Goal: Information Seeking & Learning: Learn about a topic

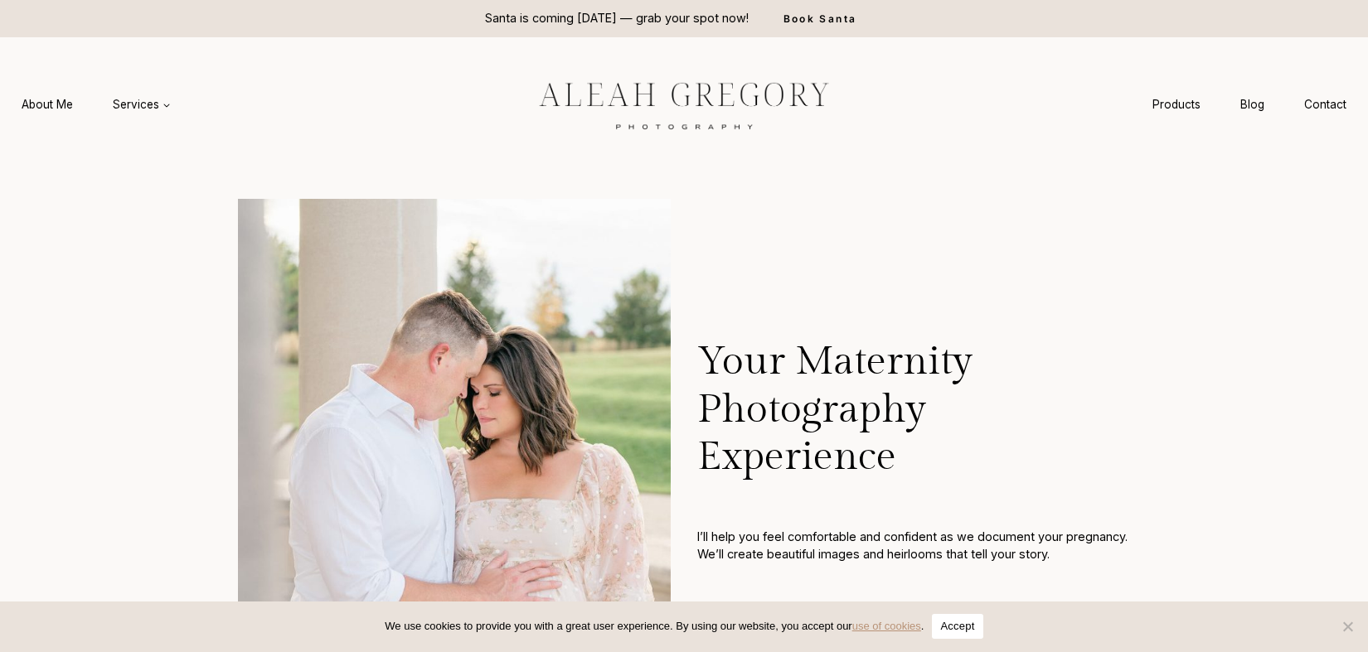
scroll to position [1, 0]
click at [618, 93] on img at bounding box center [683, 105] width 373 height 70
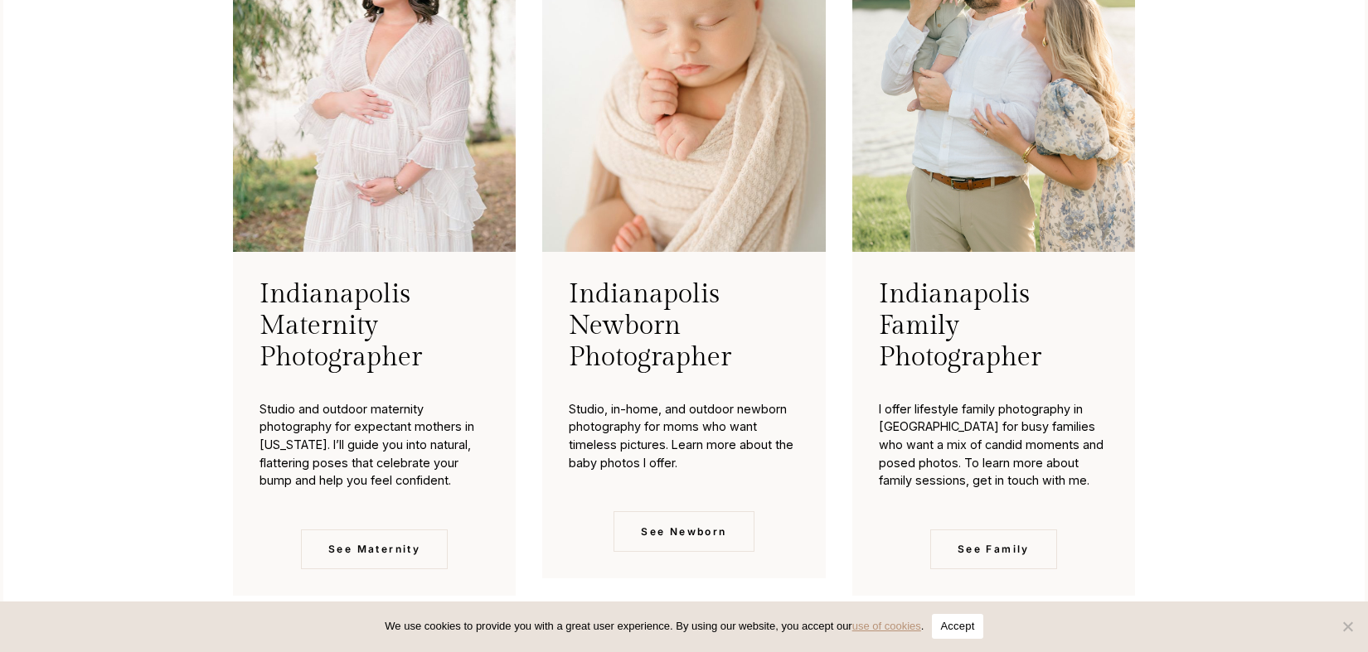
scroll to position [4320, 0]
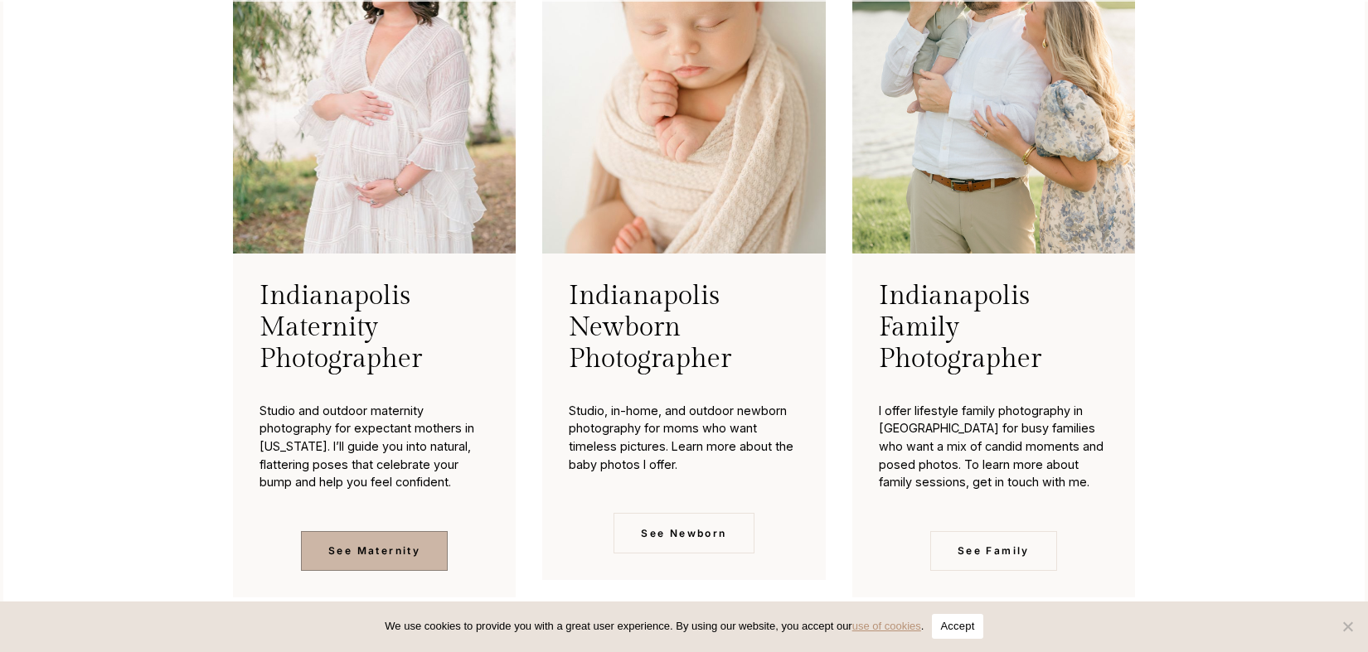
click at [337, 559] on span "See Maternity" at bounding box center [374, 551] width 92 height 16
